Goal: Check status: Check status

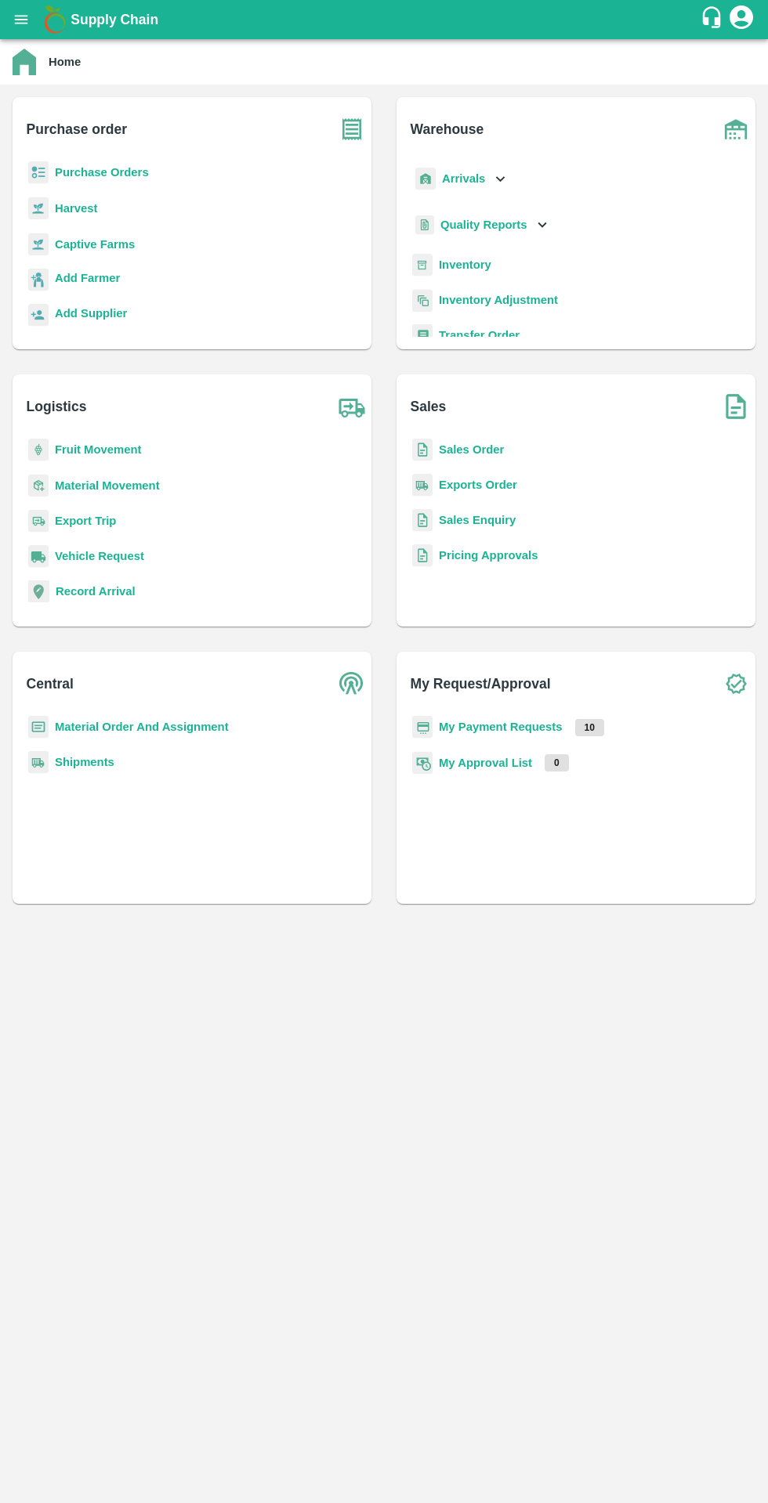
click at [481, 725] on b "My Payment Requests" at bounding box center [501, 727] width 124 height 13
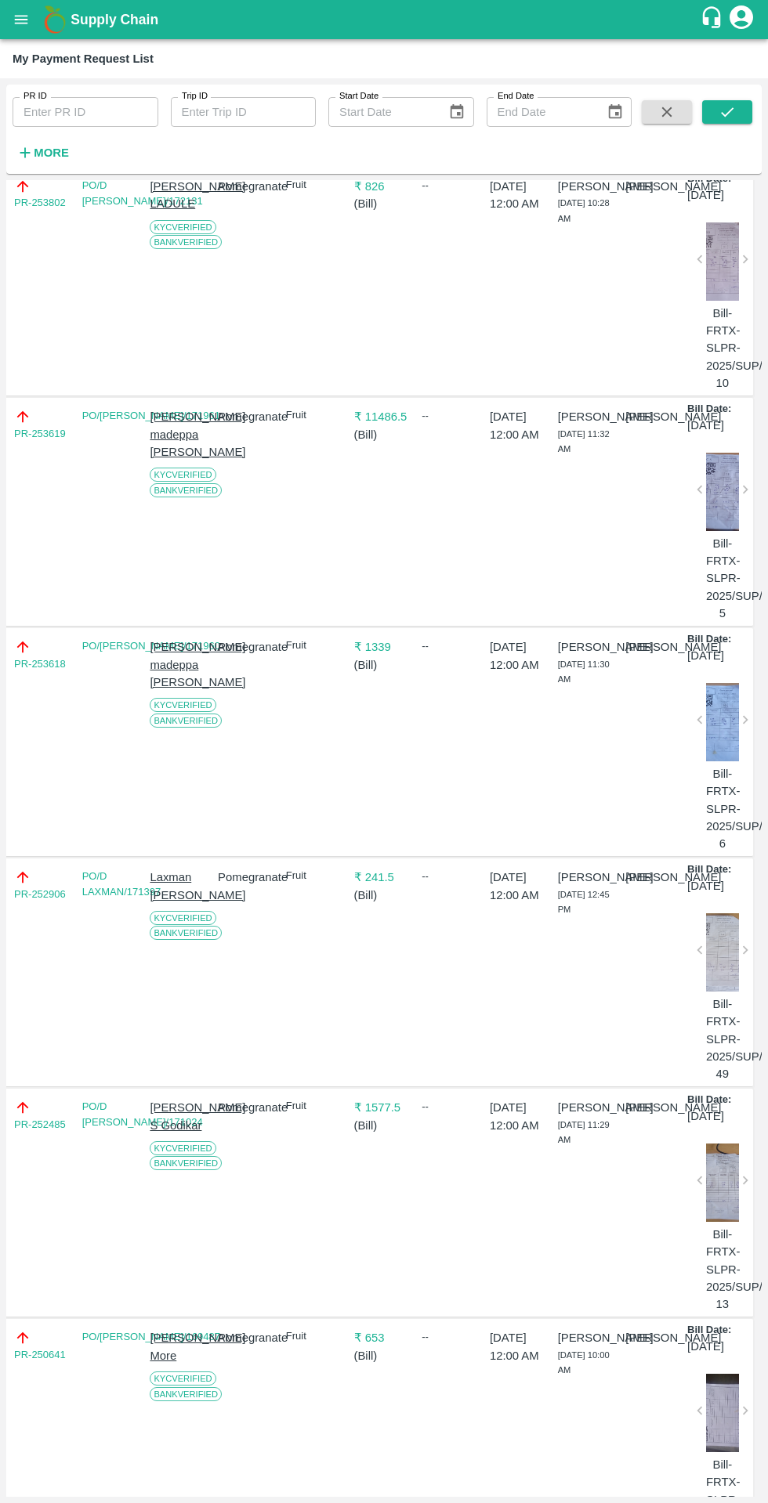
scroll to position [0, 2]
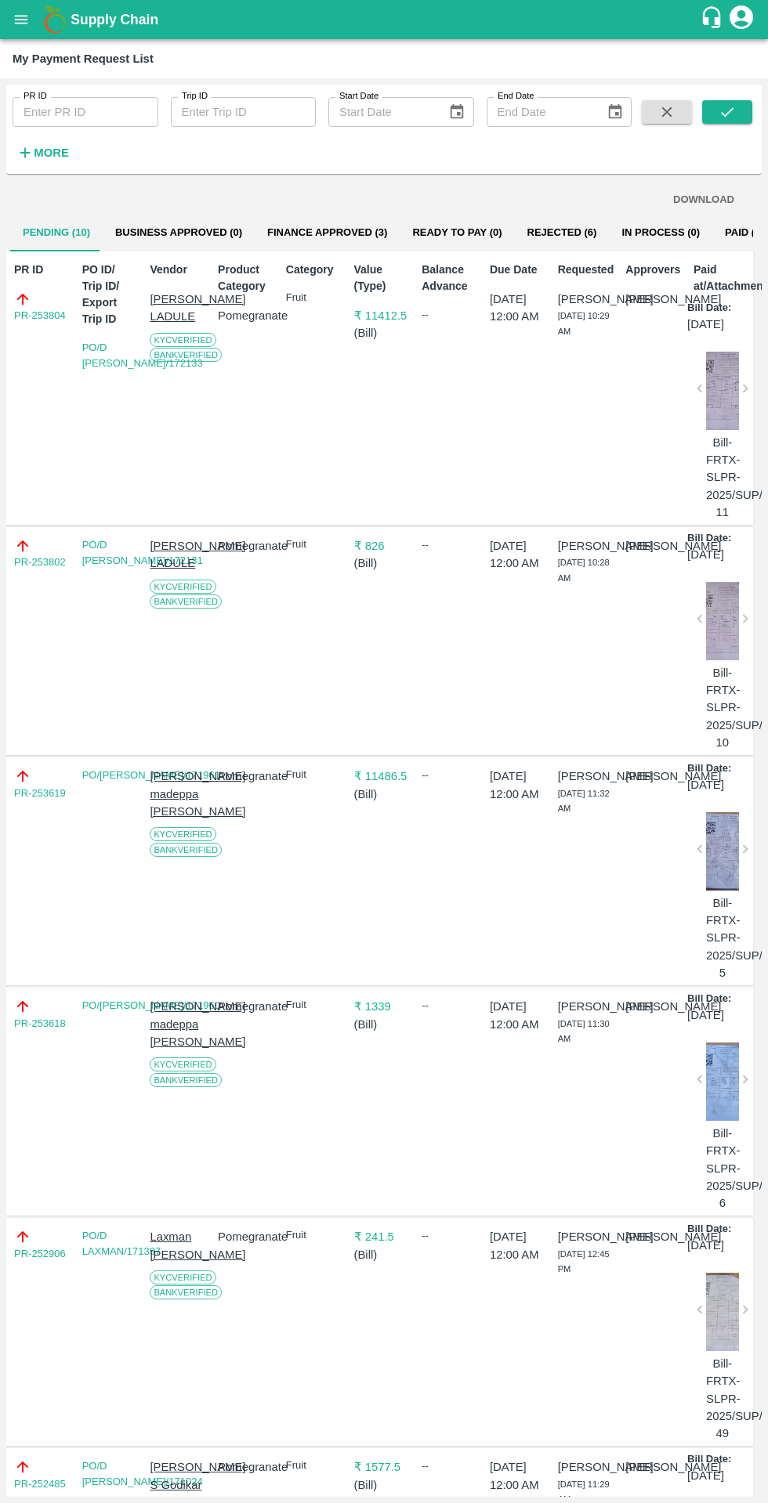
click at [716, 232] on button "Paid (6560)" at bounding box center [752, 233] width 81 height 38
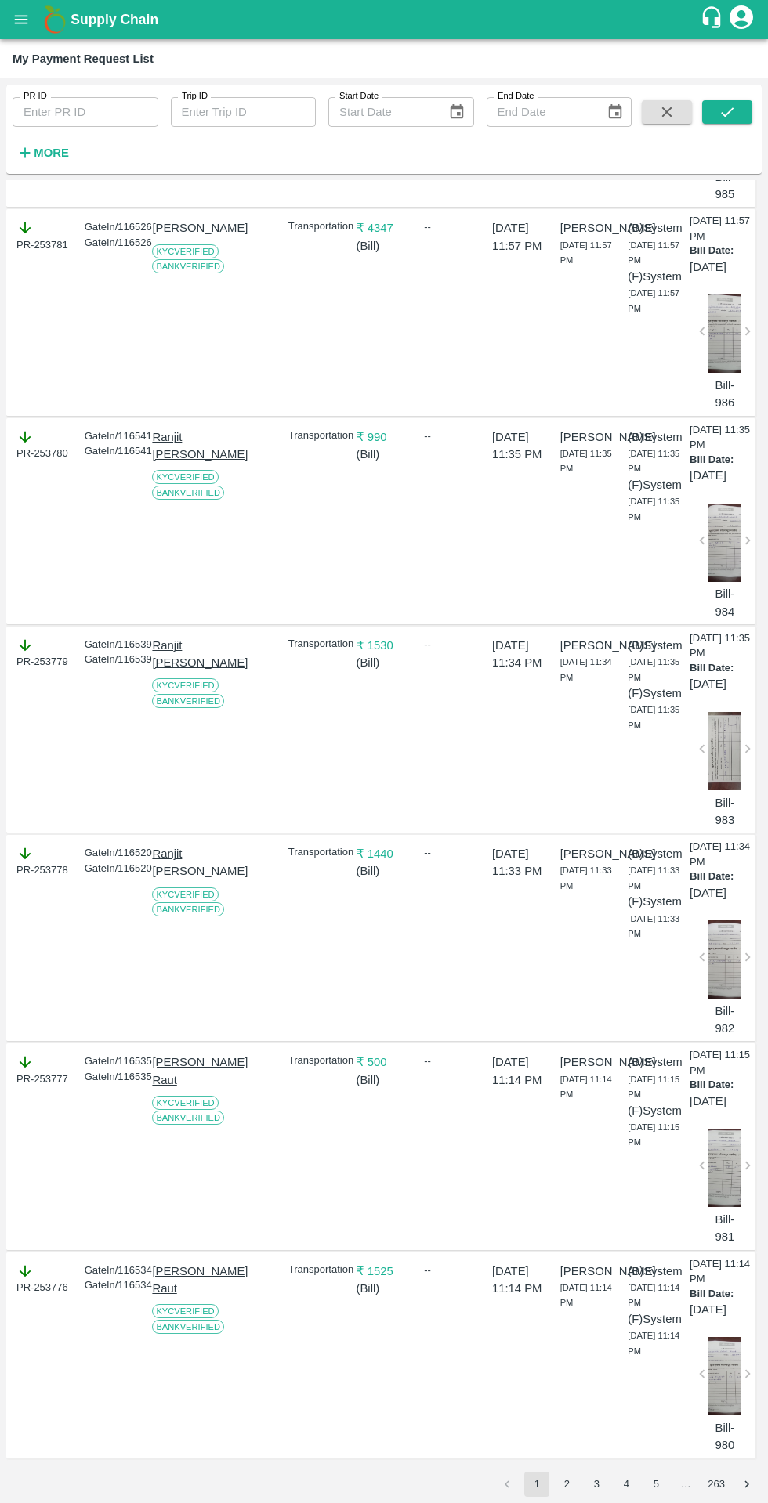
scroll to position [5592, 0]
click at [572, 1483] on button "2" at bounding box center [566, 1484] width 25 height 25
click at [725, 119] on icon "submit" at bounding box center [726, 111] width 17 height 17
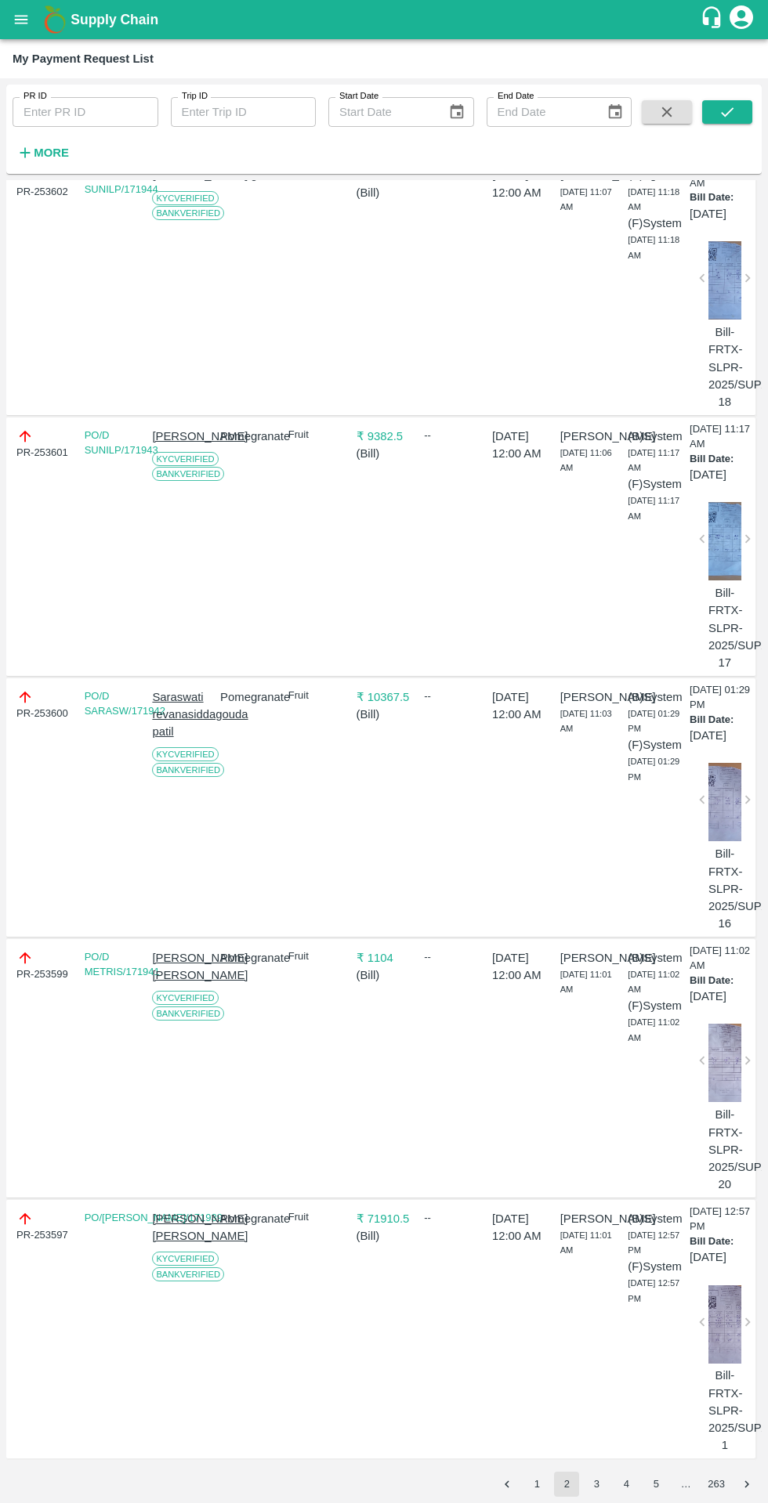
click at [595, 1488] on button "3" at bounding box center [596, 1484] width 25 height 25
click at [727, 112] on icon "submit" at bounding box center [726, 111] width 17 height 17
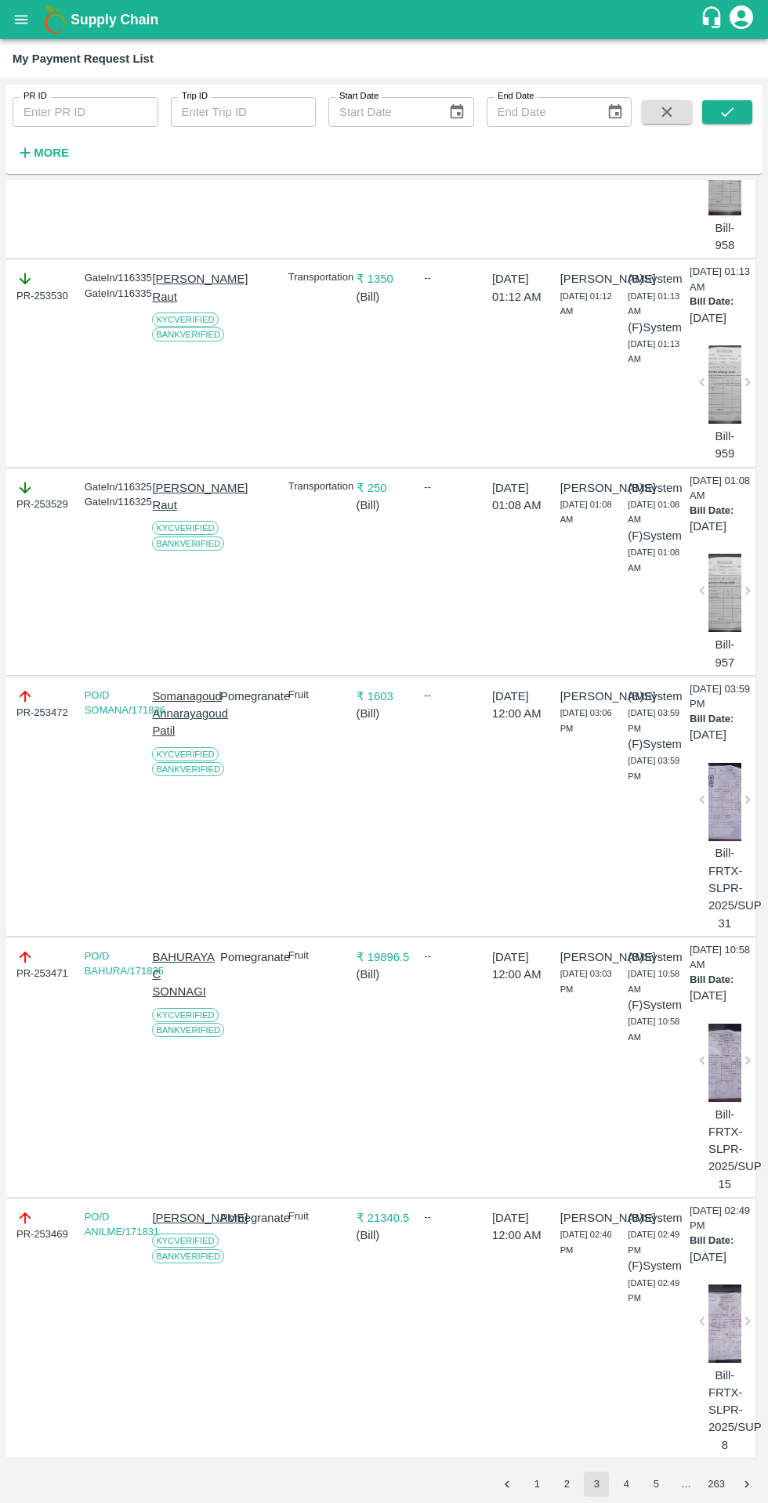
scroll to position [5173, 0]
click at [626, 1485] on button "4" at bounding box center [625, 1484] width 25 height 25
click at [723, 113] on icon "submit" at bounding box center [726, 111] width 17 height 17
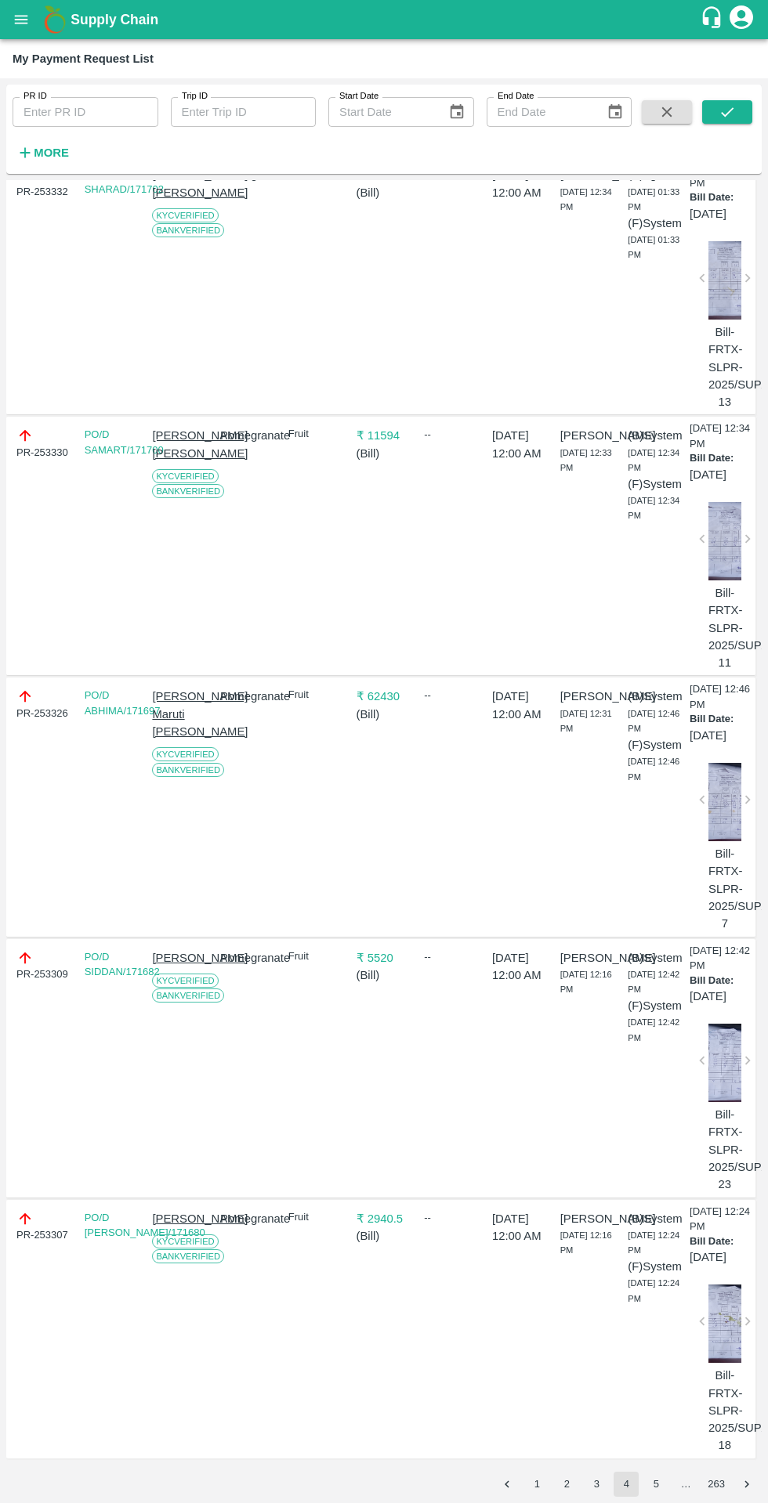
scroll to position [5959, 0]
click at [656, 1484] on button "5" at bounding box center [655, 1484] width 25 height 25
click at [727, 112] on icon "submit" at bounding box center [726, 111] width 17 height 17
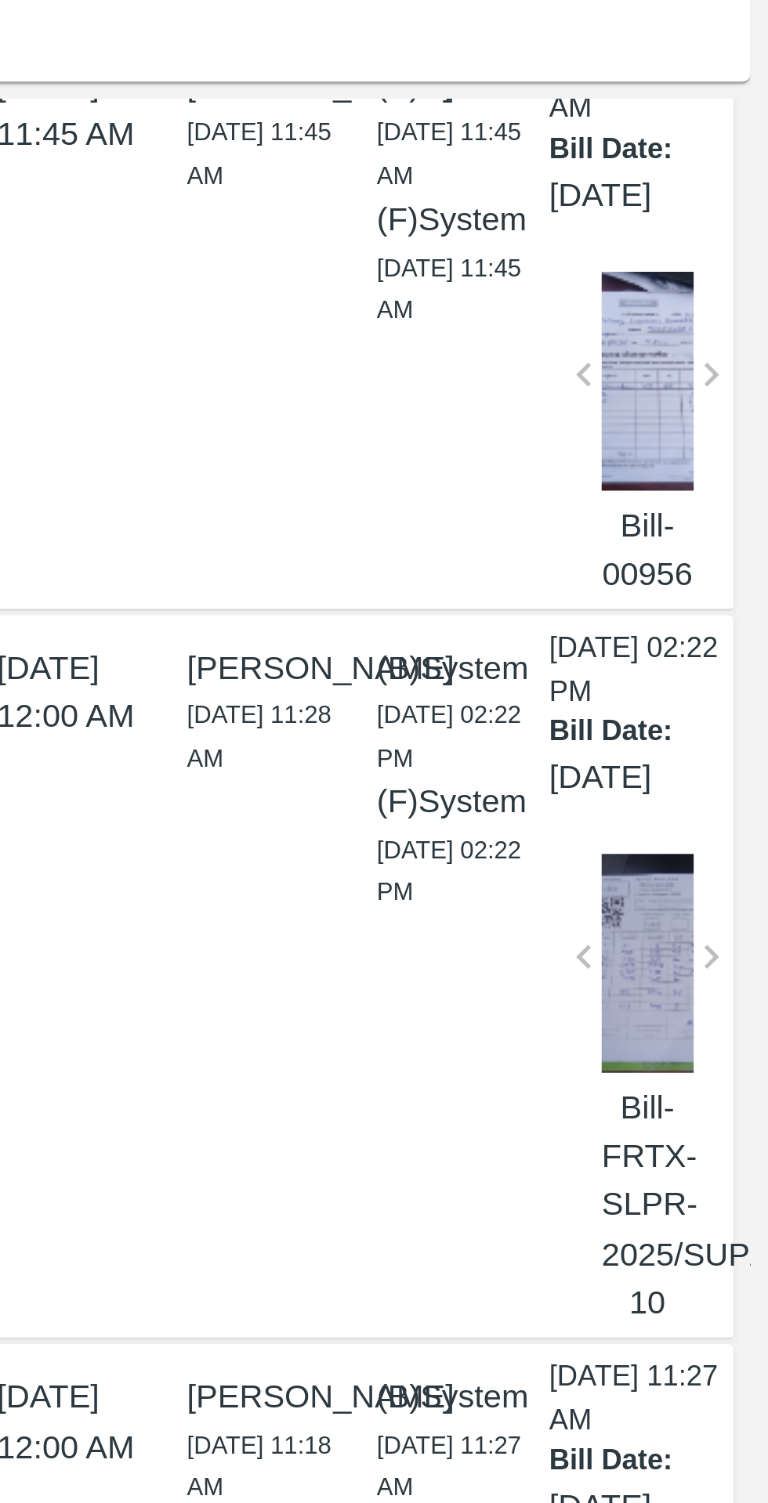
scroll to position [2385, 1]
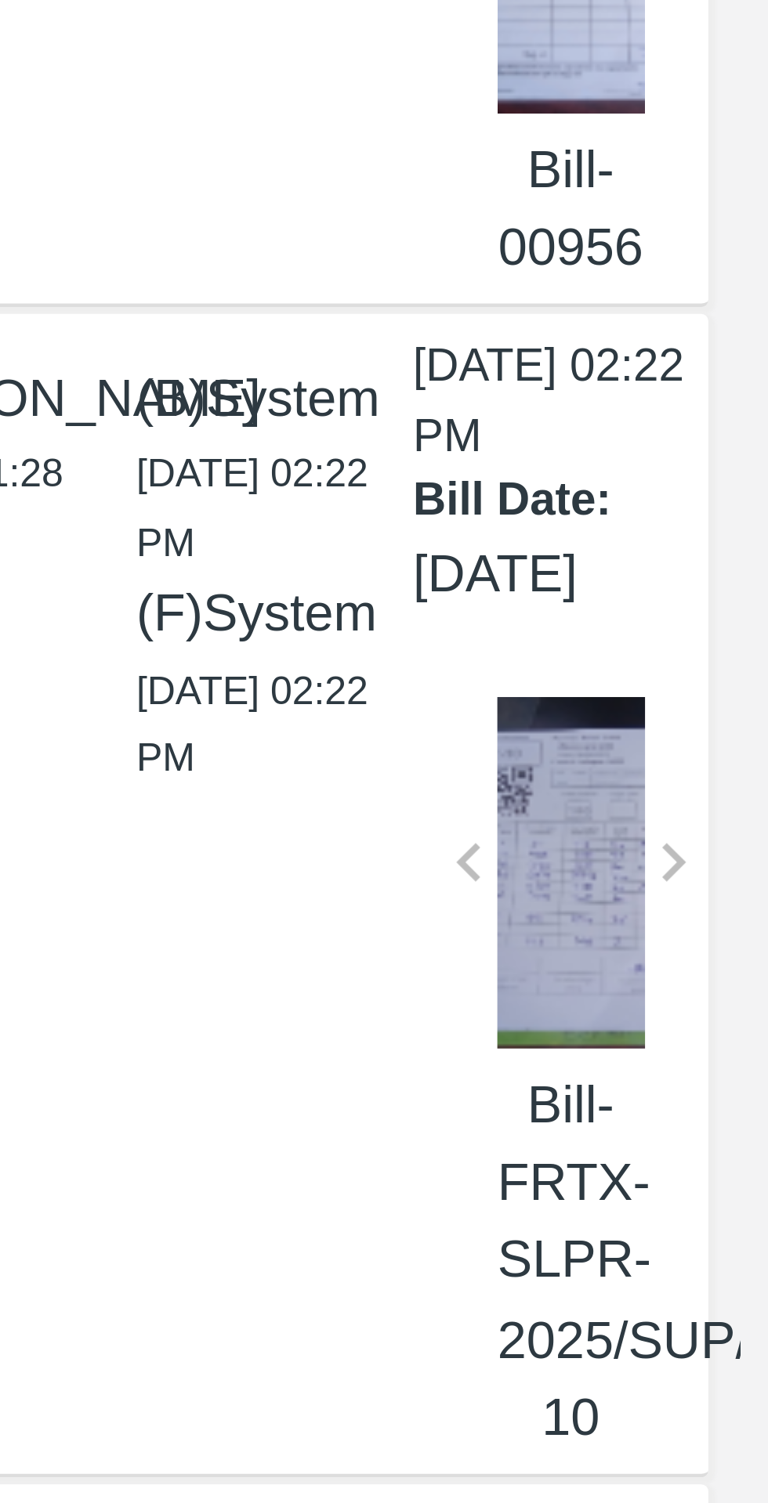
click at [718, 319] on div at bounding box center [723, 279] width 33 height 78
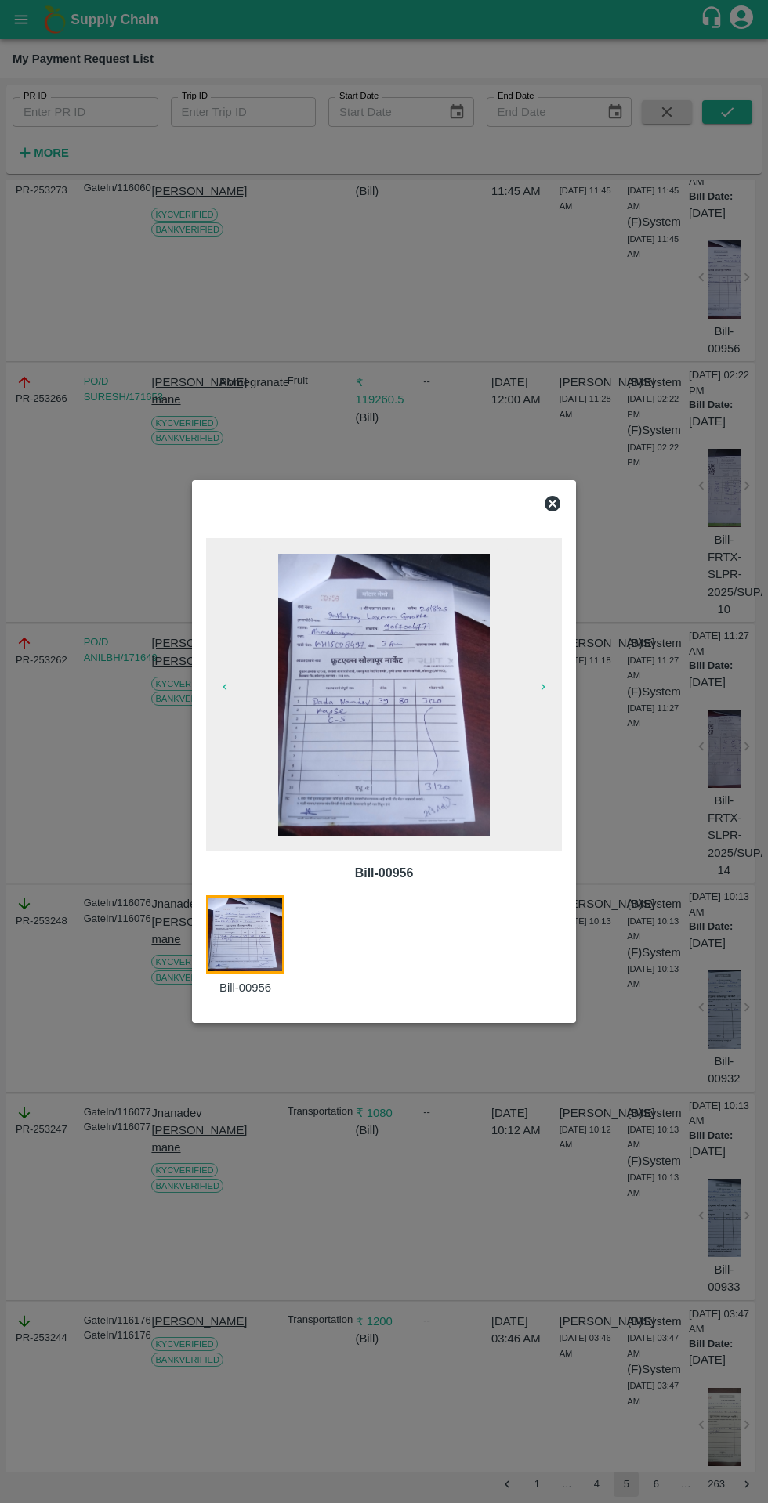
click at [566, 495] on div at bounding box center [384, 503] width 368 height 31
click at [562, 509] on div at bounding box center [384, 503] width 368 height 31
click at [548, 492] on div at bounding box center [384, 503] width 368 height 31
click at [564, 506] on div at bounding box center [384, 503] width 368 height 31
click at [558, 509] on icon at bounding box center [552, 504] width 16 height 16
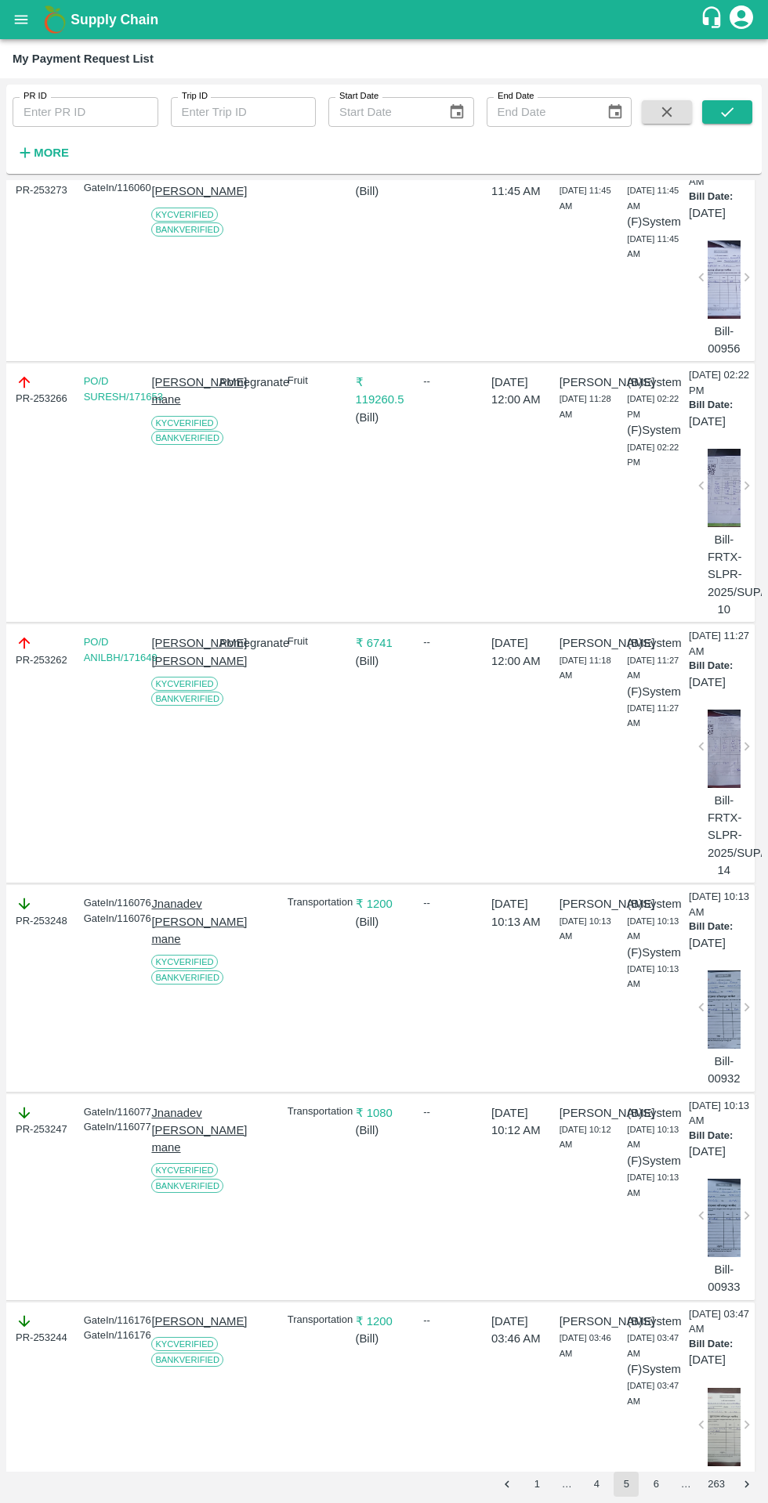
scroll to position [2389, 1]
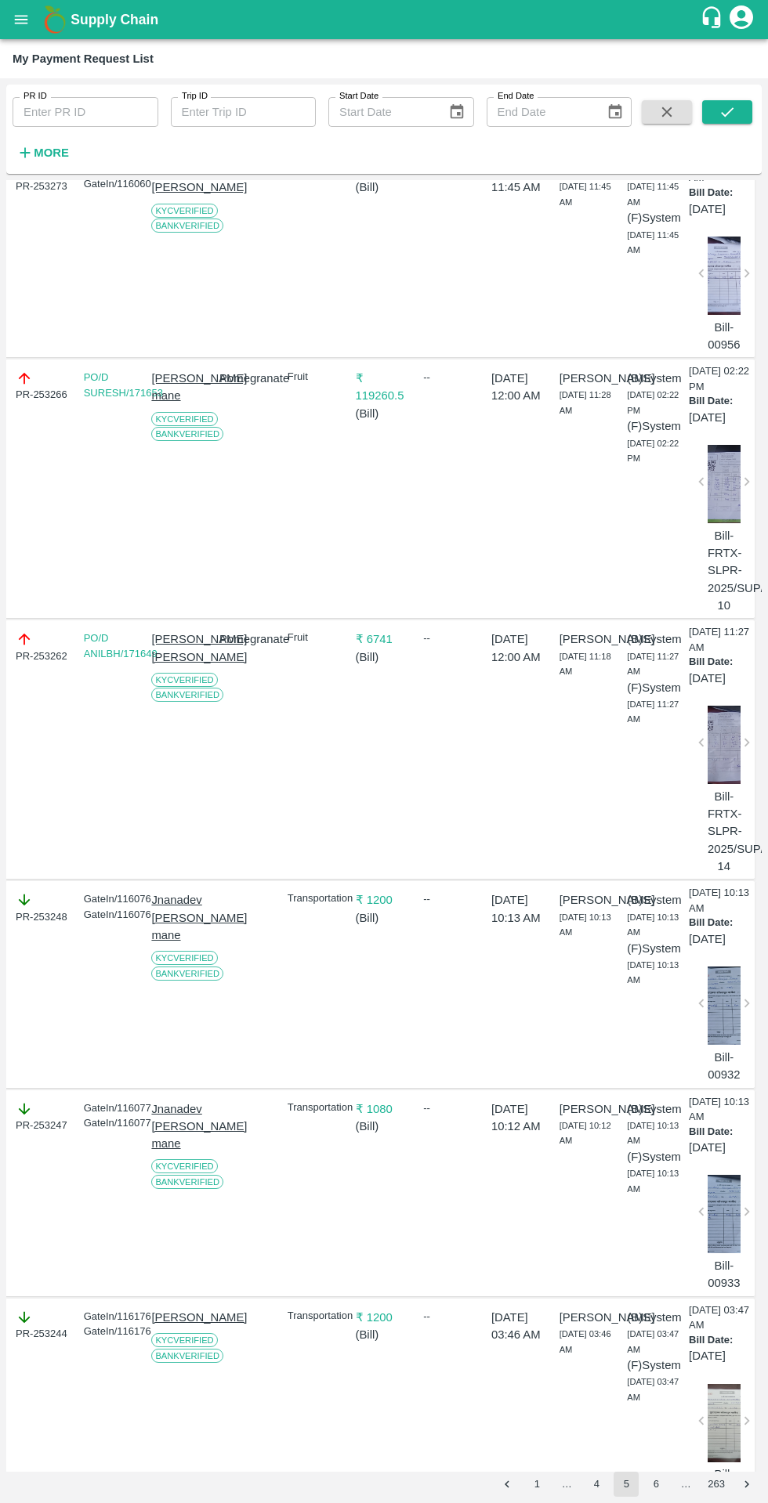
click at [596, 1484] on button "4" at bounding box center [596, 1484] width 25 height 25
click at [727, 112] on icon "submit" at bounding box center [726, 111] width 17 height 17
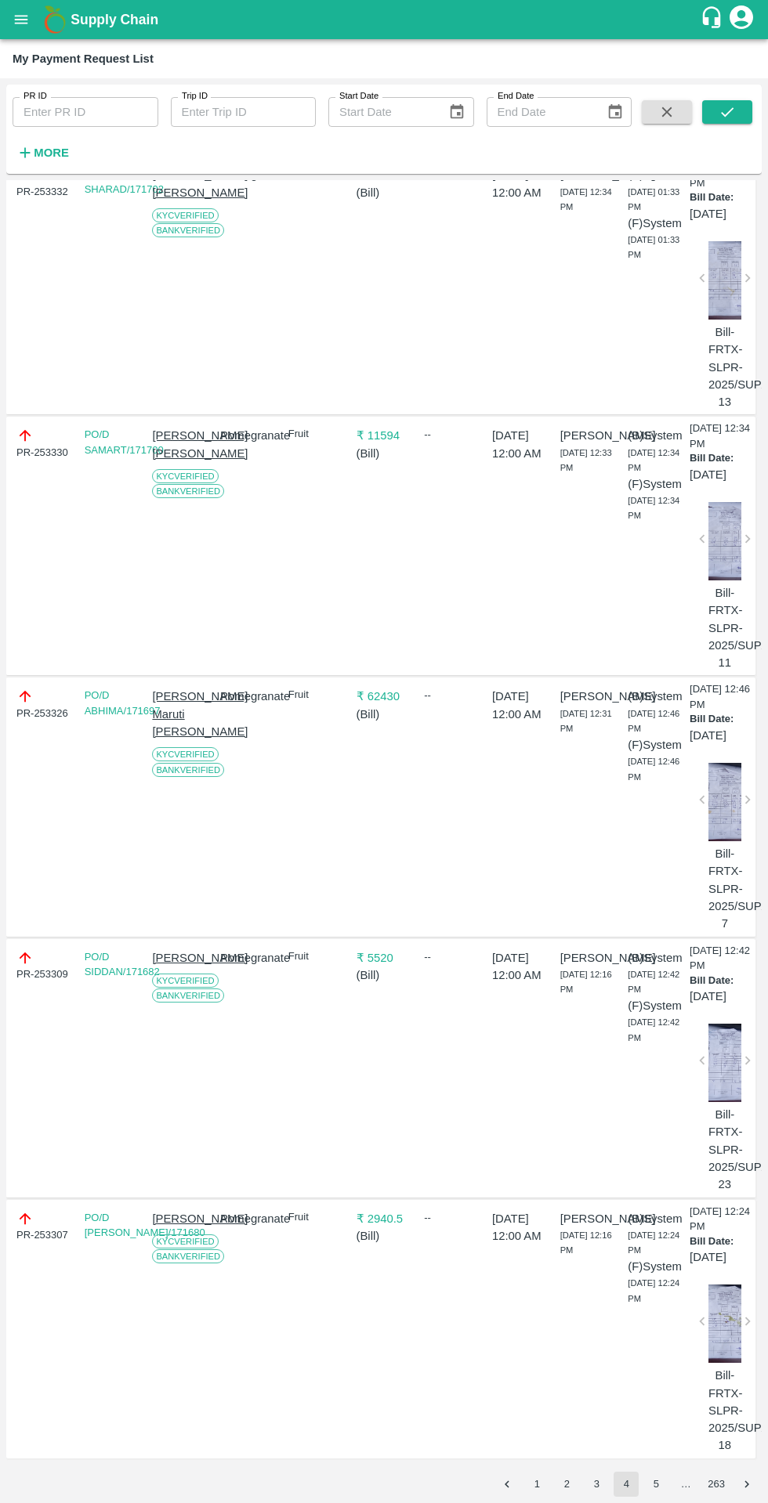
scroll to position [5959, 0]
click at [596, 1484] on button "3" at bounding box center [596, 1484] width 25 height 25
click at [727, 112] on icon "submit" at bounding box center [726, 111] width 17 height 17
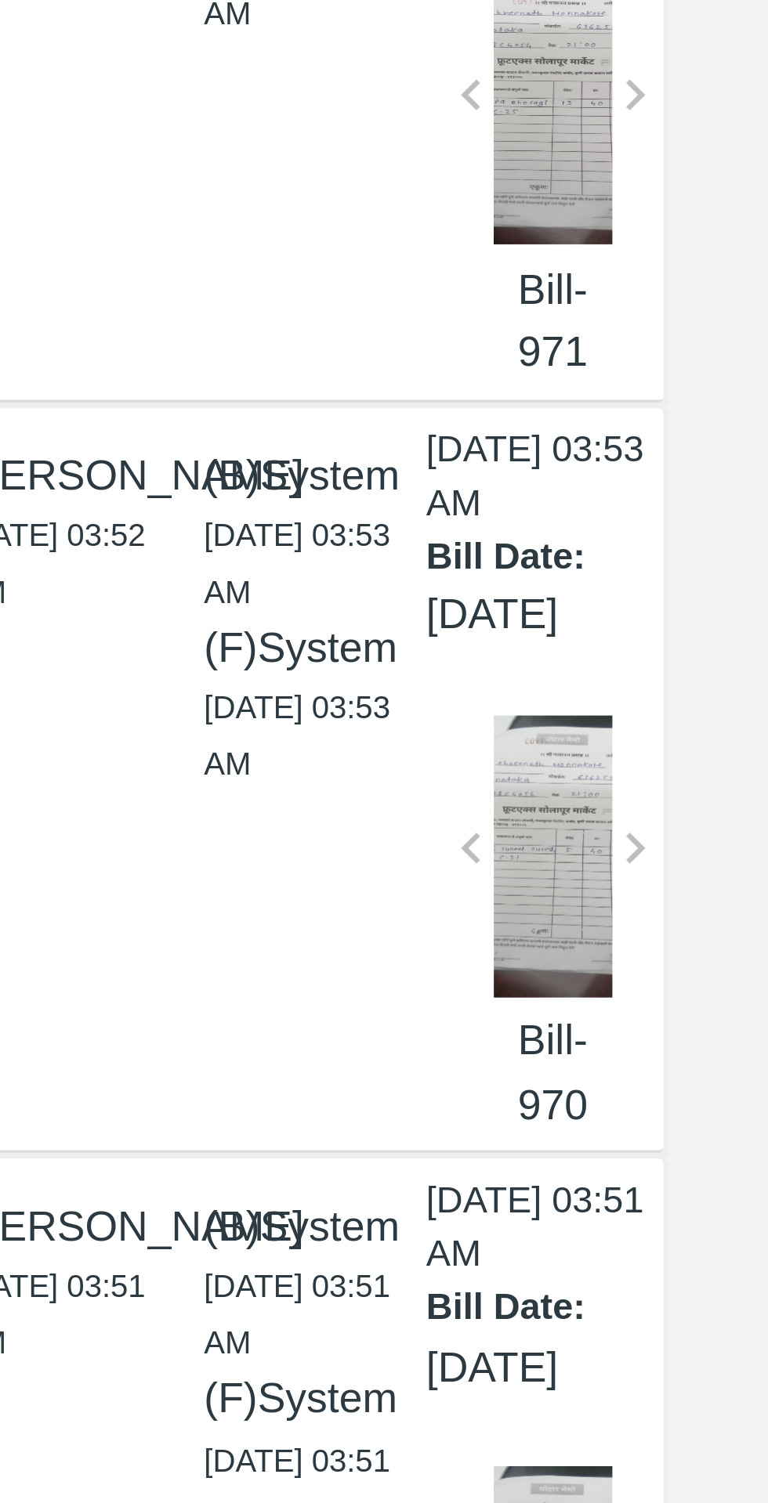
scroll to position [1629, 37]
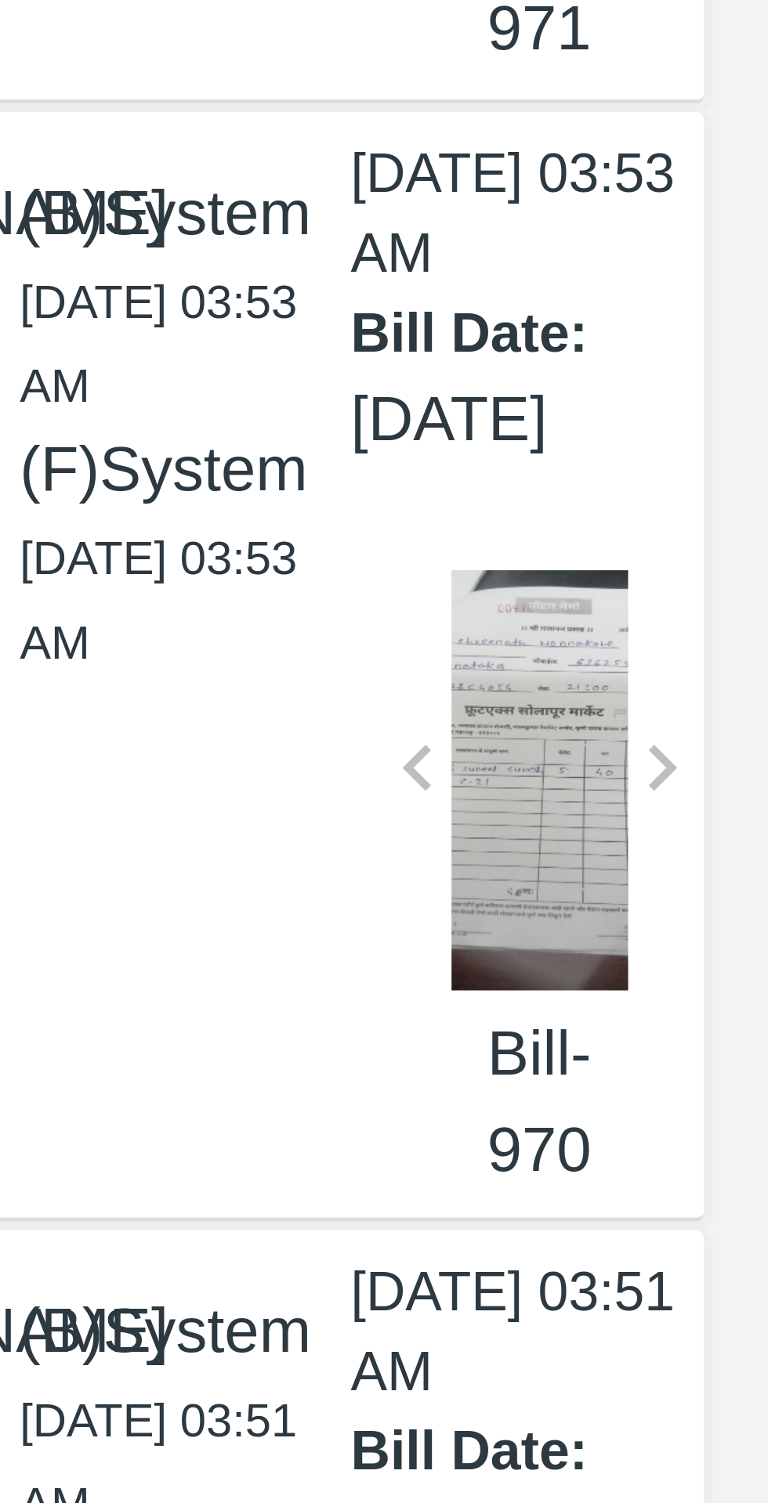
click at [681, 657] on div at bounding box center [687, 618] width 33 height 78
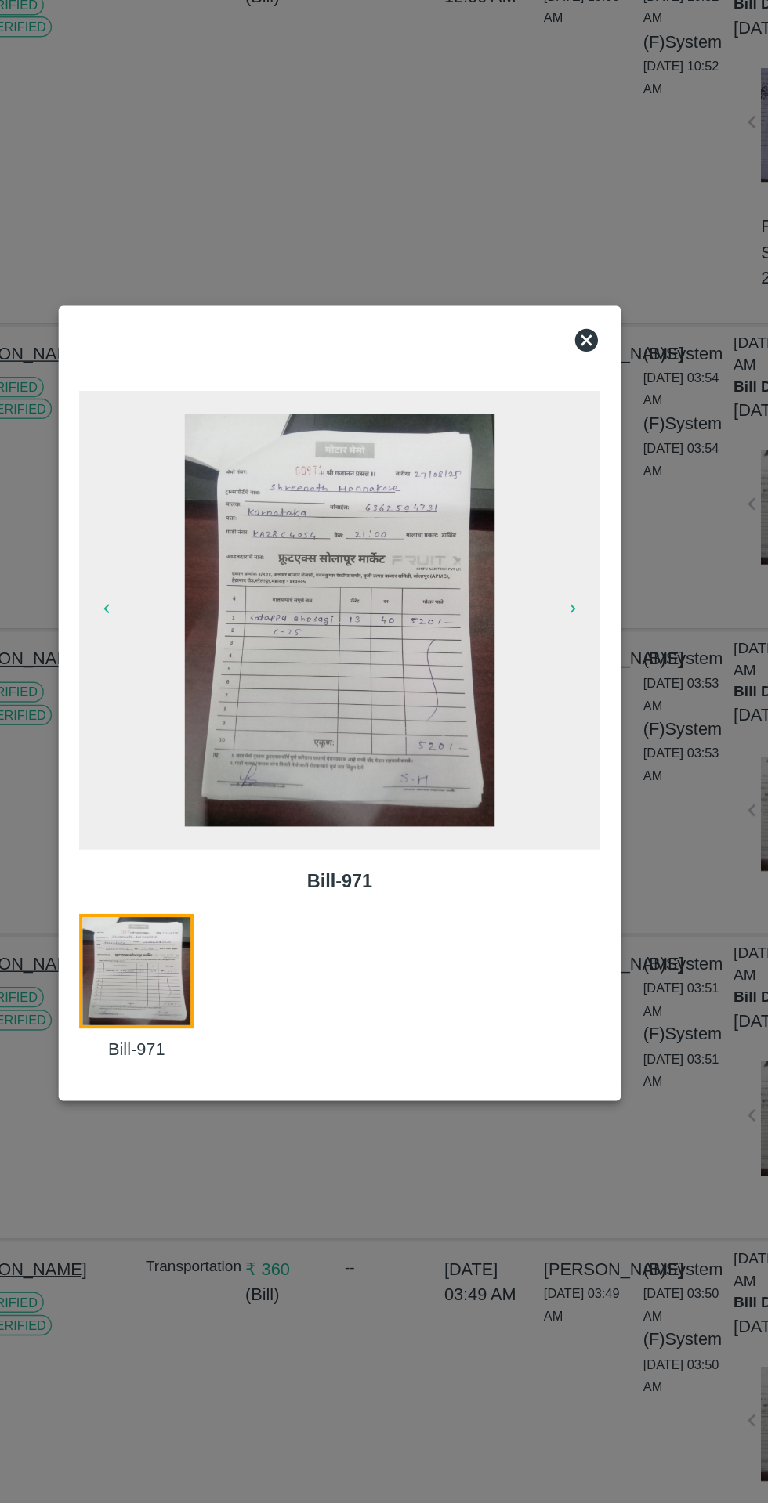
click at [552, 506] on icon at bounding box center [552, 504] width 16 height 16
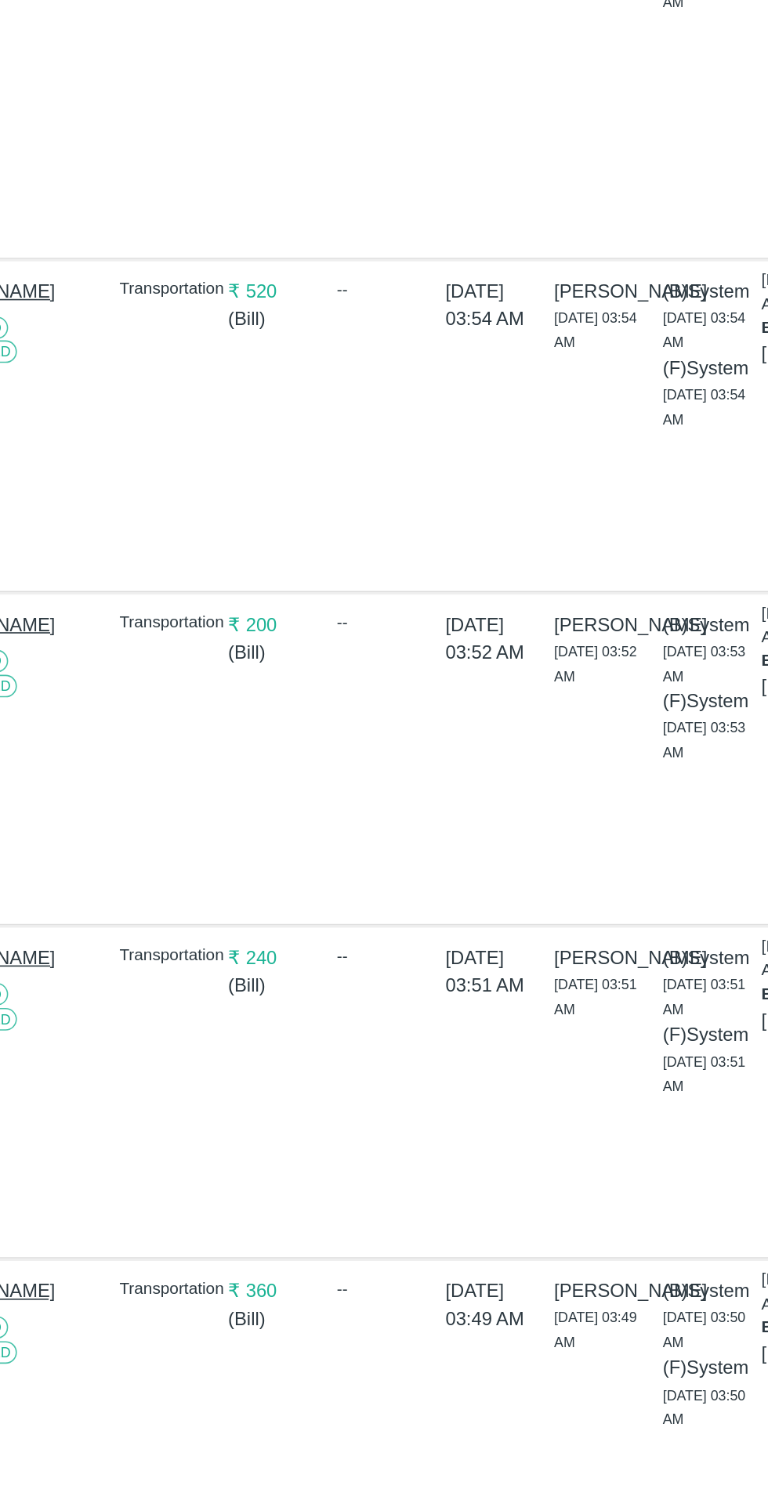
scroll to position [1630, 35]
